Goal: Task Accomplishment & Management: Complete application form

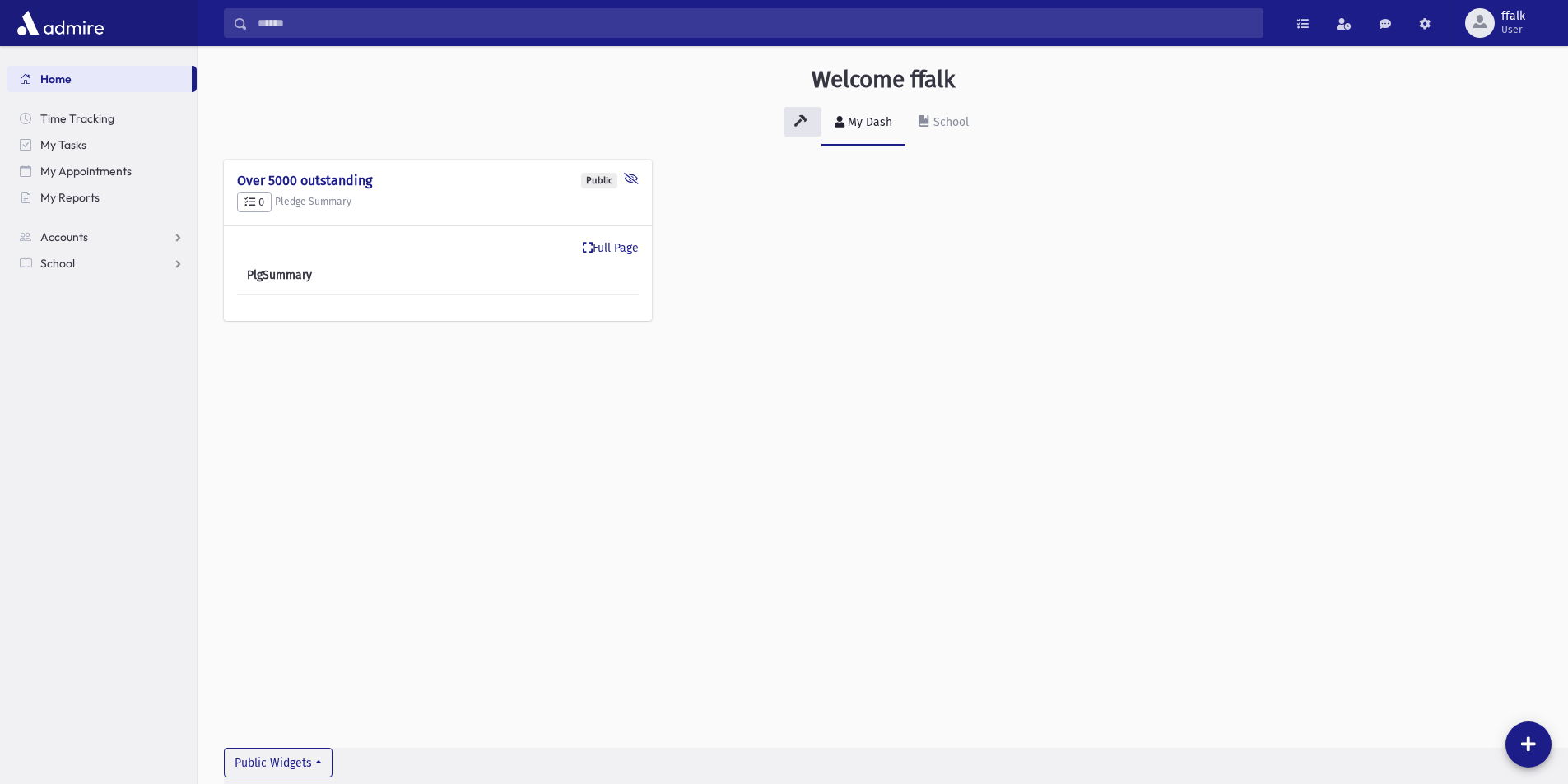
click at [1106, 180] on div "Public Over 5000 outstanding 0 Pledge Summary * Full Page PlgSummary" at bounding box center [882, 249] width 1318 height 179
click at [1325, 136] on div "My Dash School" at bounding box center [882, 131] width 1318 height 60
click at [91, 266] on link "School" at bounding box center [102, 263] width 190 height 26
click at [111, 310] on link "Attendance" at bounding box center [102, 316] width 190 height 26
click at [74, 344] on span "Entry" at bounding box center [77, 342] width 28 height 15
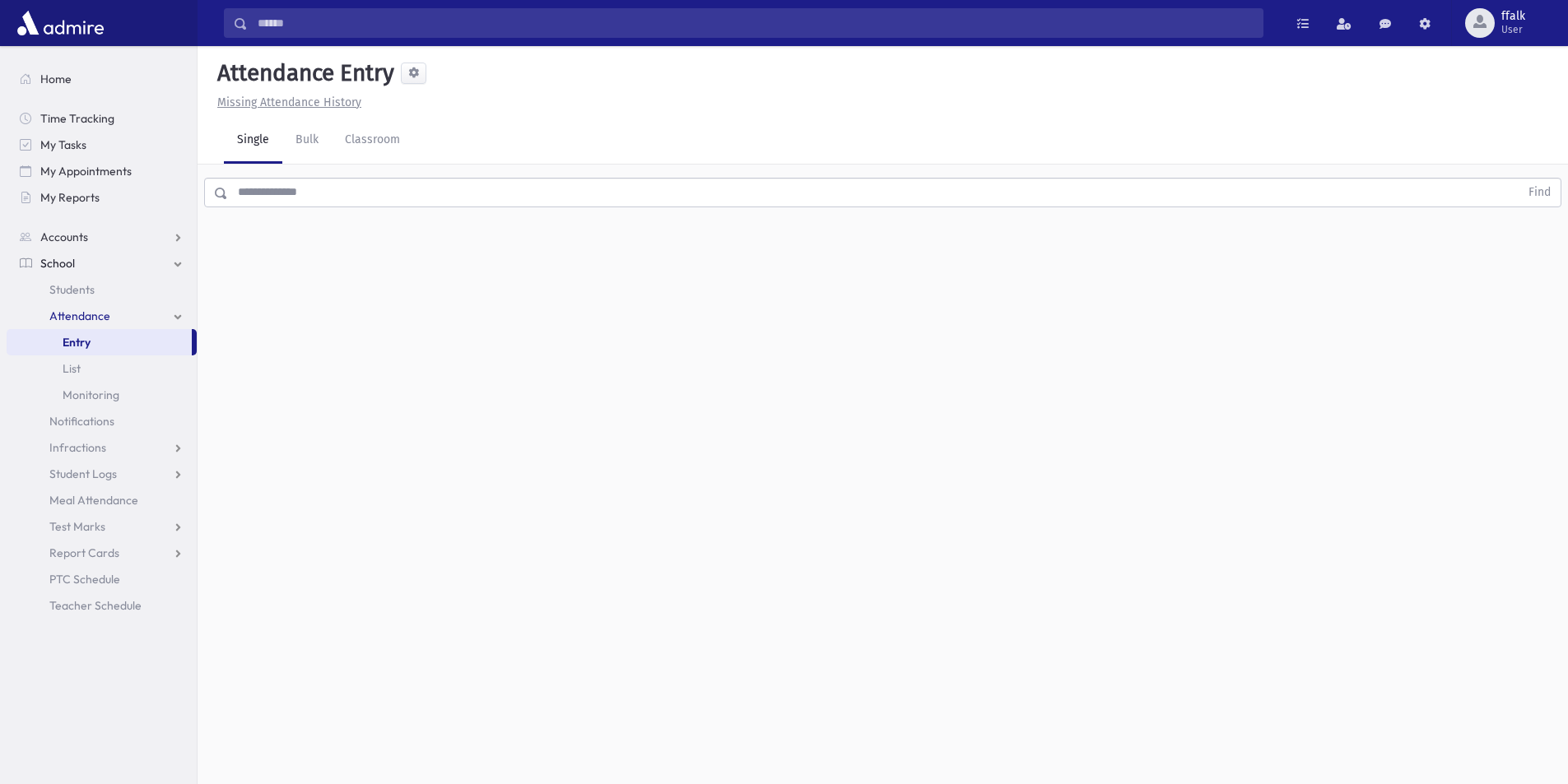
click at [267, 145] on link "Single" at bounding box center [253, 141] width 58 height 46
click at [291, 191] on input "text" at bounding box center [873, 193] width 1292 height 30
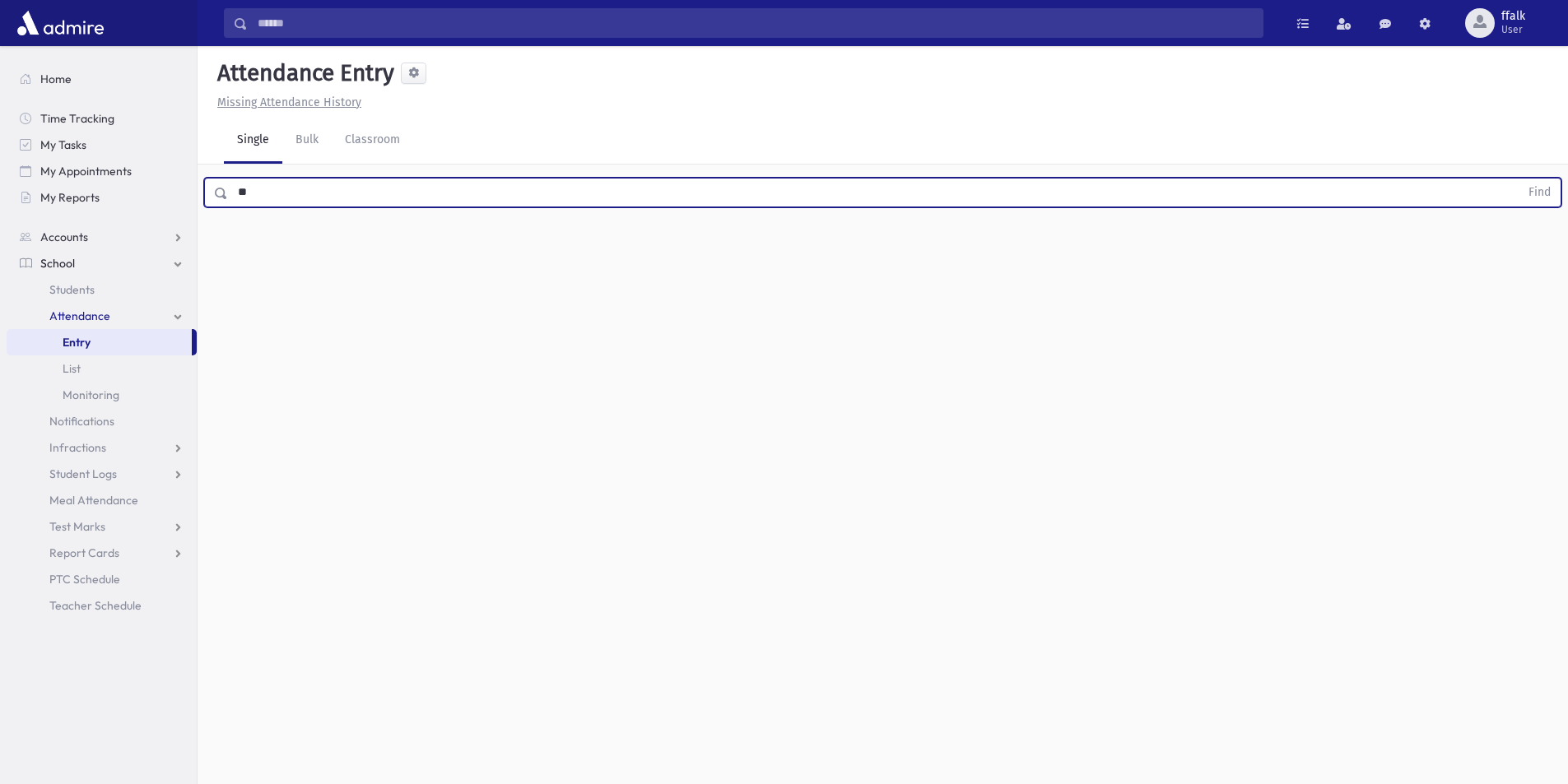
type input "*"
click at [318, 188] on input "text" at bounding box center [873, 193] width 1292 height 30
drag, startPoint x: 775, startPoint y: 779, endPoint x: 760, endPoint y: 786, distance: 16.6
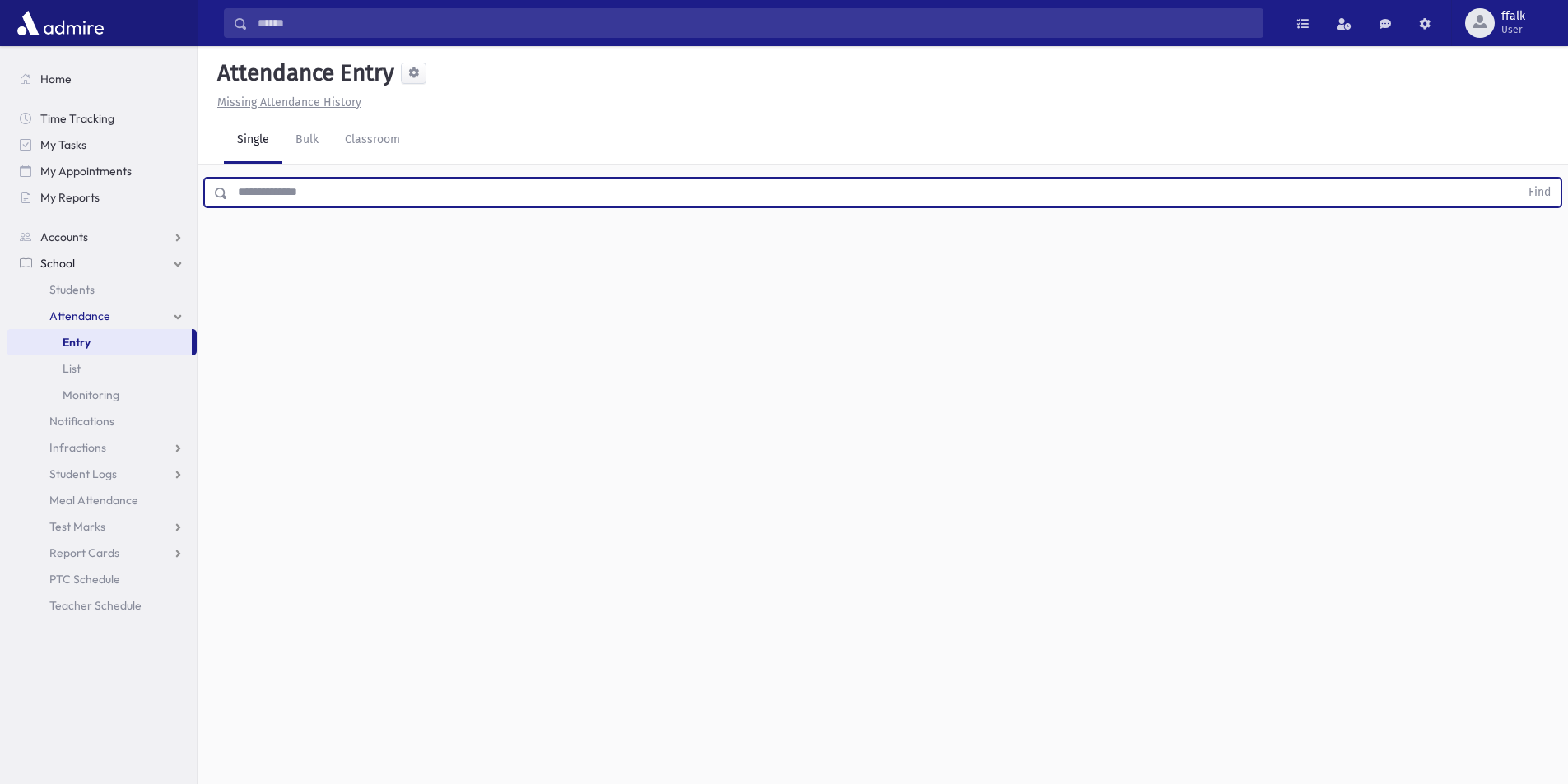
click at [774, 781] on div "Attendance Entry Missing Attendance History Single Bulk Classroom Find 0 record…" at bounding box center [883, 414] width 1371 height 738
click at [760, 783] on html "Search Results All Accounts Students" at bounding box center [784, 392] width 1568 height 784
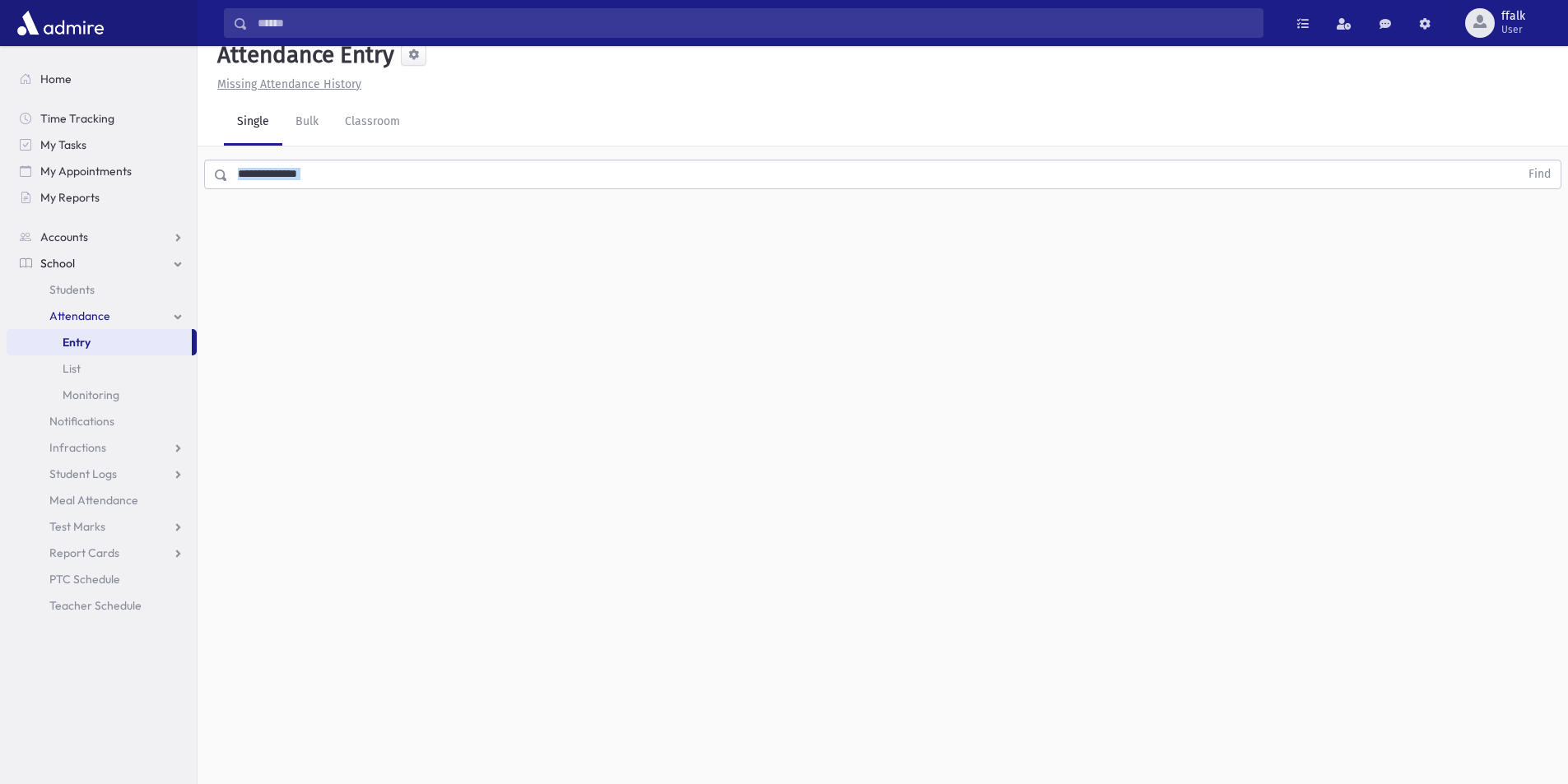
click at [329, 269] on div "Attendance Entry Missing Attendance History Single Bulk Classroom Find 0 record…" at bounding box center [883, 396] width 1371 height 738
click at [63, 80] on span "Home" at bounding box center [55, 79] width 31 height 15
